Goal: Task Accomplishment & Management: Complete application form

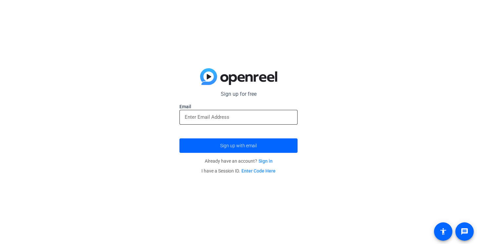
click at [237, 114] on input "email" at bounding box center [239, 117] width 108 height 8
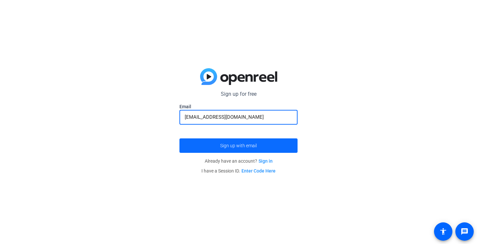
type input "[EMAIL_ADDRESS][DOMAIN_NAME]"
click at [180, 139] on button "Sign up with email" at bounding box center [239, 146] width 118 height 14
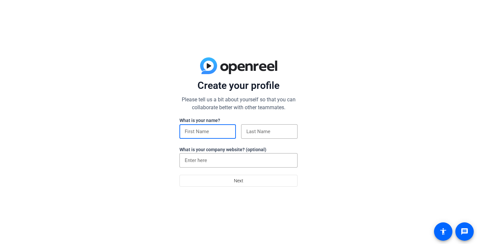
click at [208, 129] on input at bounding box center [208, 132] width 46 height 8
type input "Ansley"
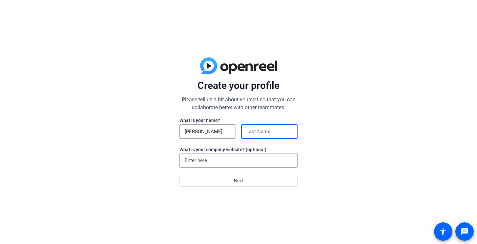
click at [256, 135] on input at bounding box center [270, 132] width 46 height 8
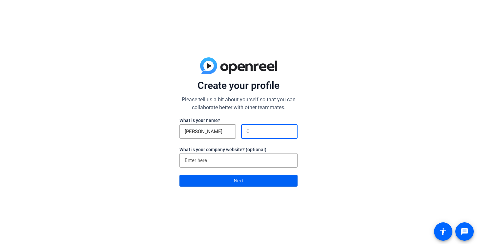
type input "C"
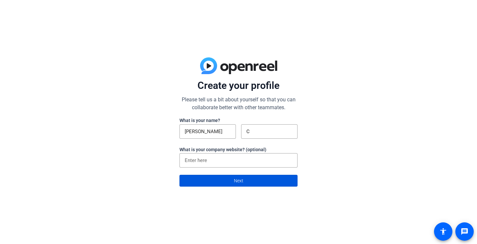
click at [238, 178] on span "Next" at bounding box center [239, 181] width 10 height 12
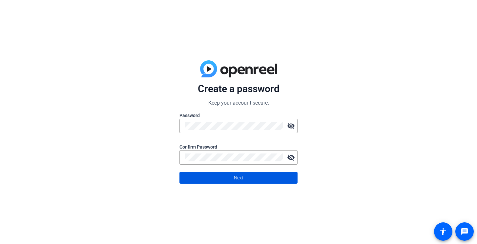
click at [257, 175] on span at bounding box center [239, 178] width 118 height 16
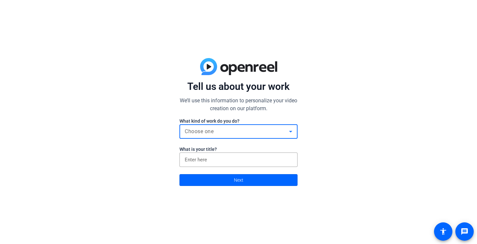
click at [233, 134] on div "Choose one" at bounding box center [237, 132] width 104 height 8
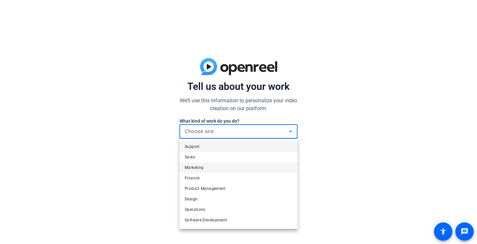
click at [233, 172] on mat-option "Marketing" at bounding box center [239, 168] width 118 height 11
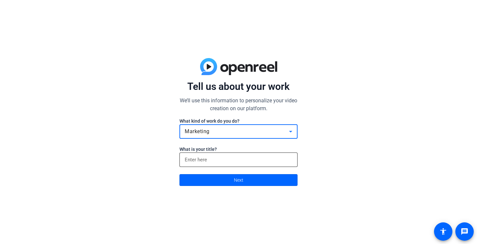
click at [240, 162] on input at bounding box center [239, 160] width 108 height 8
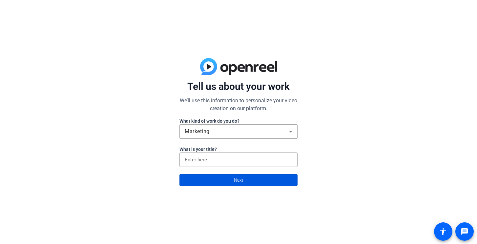
click at [245, 179] on span at bounding box center [239, 180] width 118 height 16
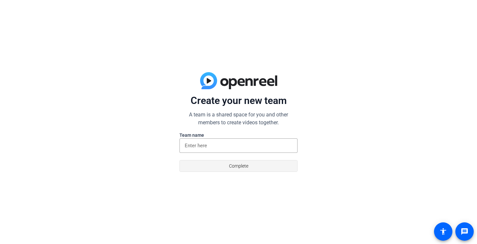
click at [241, 166] on span "Complete" at bounding box center [238, 166] width 19 height 12
click at [233, 148] on input at bounding box center [239, 146] width 108 height 8
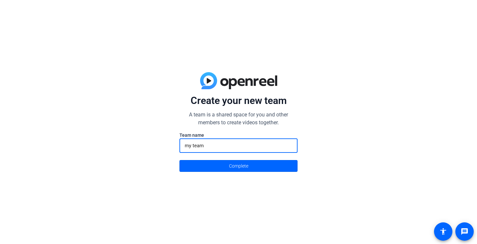
type input "my team"
click at [180, 160] on button "Complete" at bounding box center [239, 166] width 118 height 12
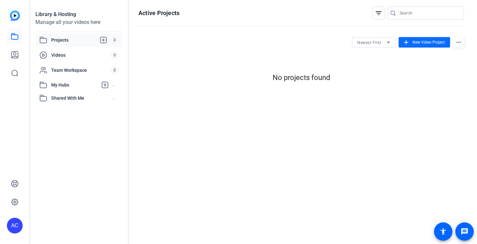
click at [423, 37] on span at bounding box center [425, 42] width 52 height 16
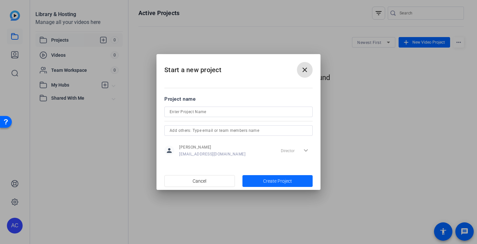
click at [287, 182] on span "Create Project" at bounding box center [277, 181] width 29 height 7
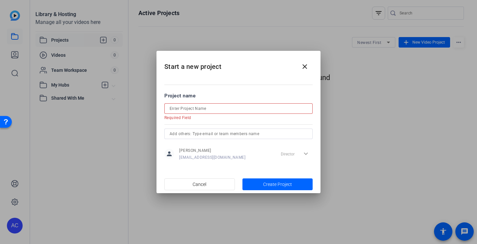
click at [203, 107] on input at bounding box center [239, 109] width 138 height 8
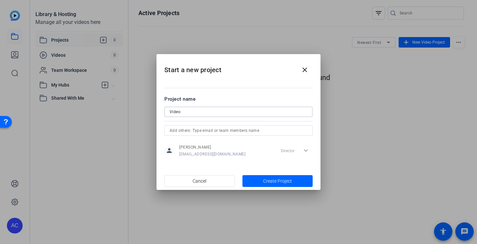
type input "Video"
click at [284, 183] on span "Create Project" at bounding box center [277, 181] width 29 height 7
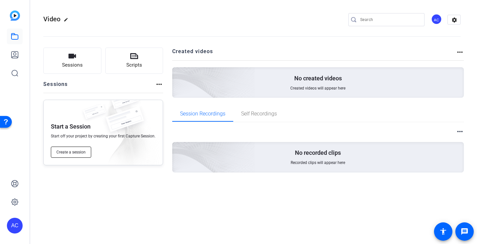
click at [71, 154] on span "Create a session" at bounding box center [70, 152] width 29 height 5
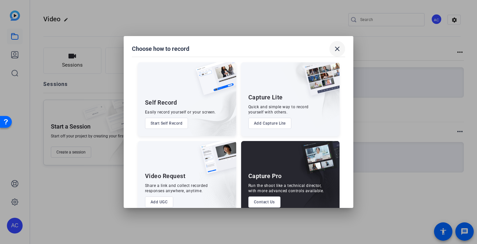
click at [339, 50] on mat-icon "close" at bounding box center [338, 49] width 8 height 8
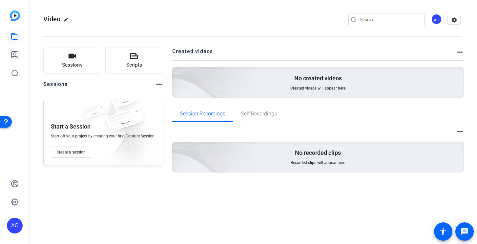
click at [438, 19] on div "AC" at bounding box center [437, 19] width 11 height 11
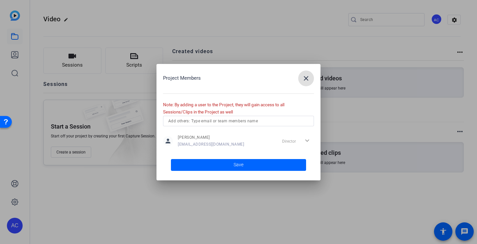
click at [308, 79] on mat-icon "close" at bounding box center [306, 79] width 8 height 8
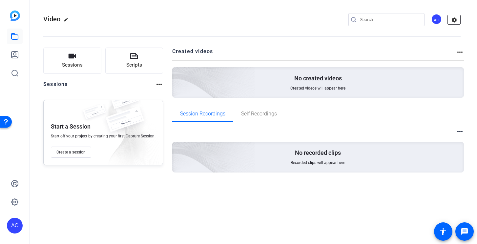
click at [453, 17] on mat-icon "settings" at bounding box center [454, 20] width 13 height 10
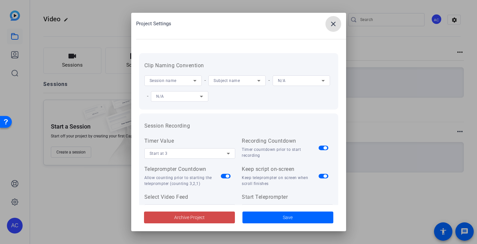
click at [205, 217] on span at bounding box center [189, 218] width 91 height 16
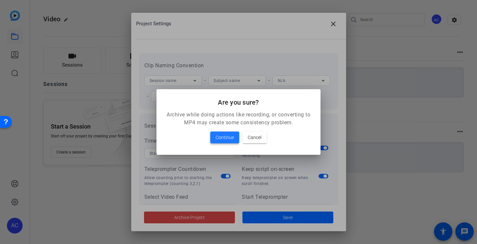
click at [224, 136] on span "Continue" at bounding box center [225, 138] width 18 height 8
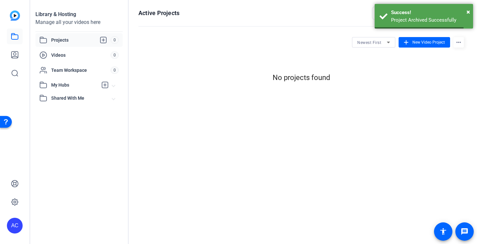
click at [15, 226] on div "AC" at bounding box center [15, 226] width 16 height 16
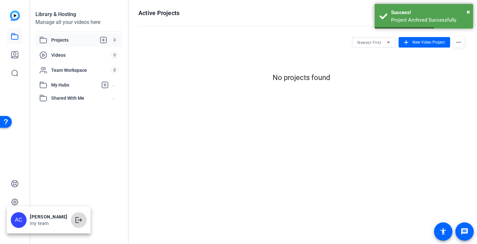
click at [75, 223] on mat-icon "logout" at bounding box center [79, 220] width 8 height 8
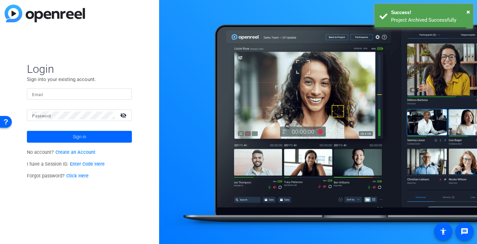
type input "[EMAIL_ADDRESS][DOMAIN_NAME]"
